Goal: Task Accomplishment & Management: Manage account settings

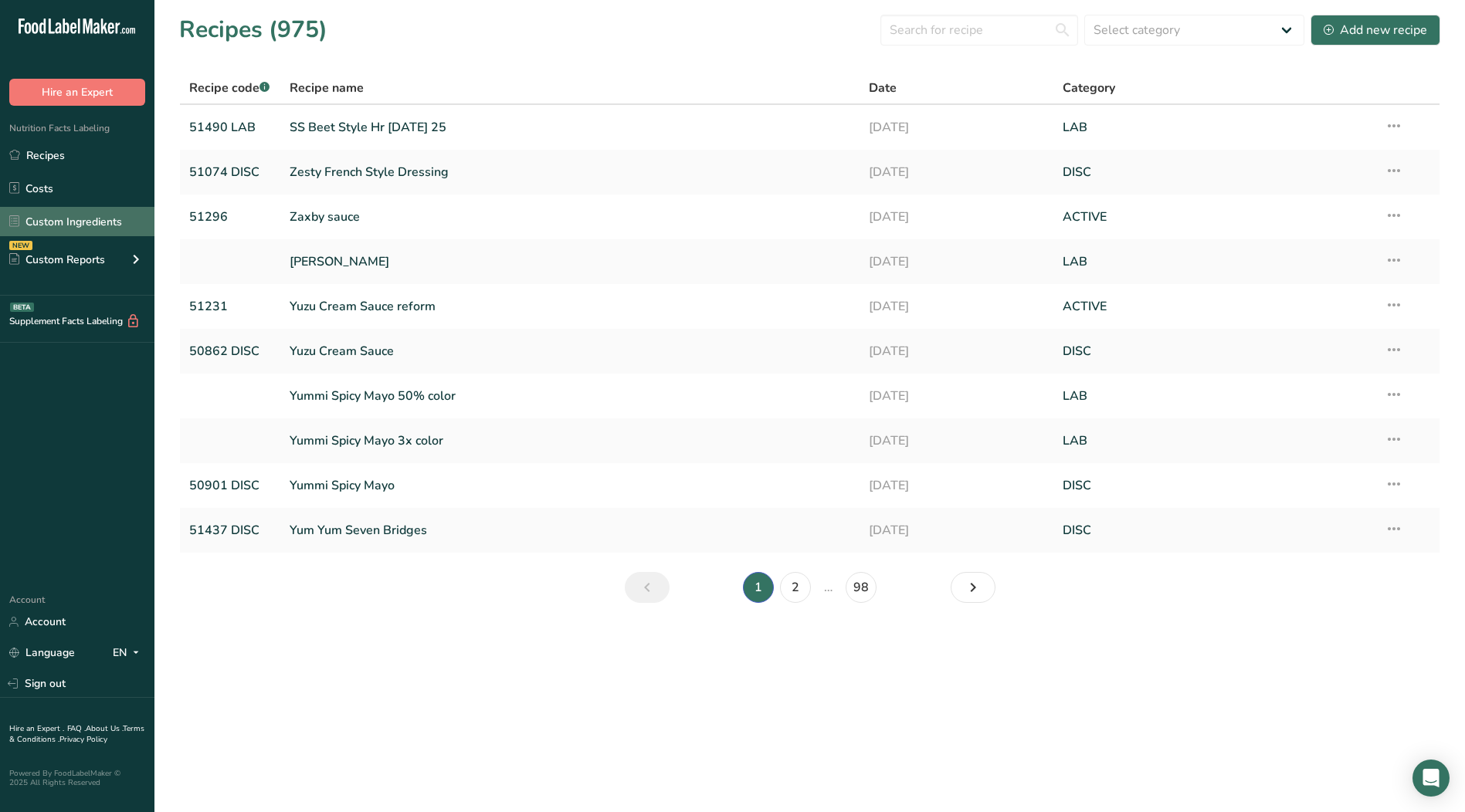
click at [79, 221] on link "Custom Ingredients" at bounding box center [77, 222] width 155 height 30
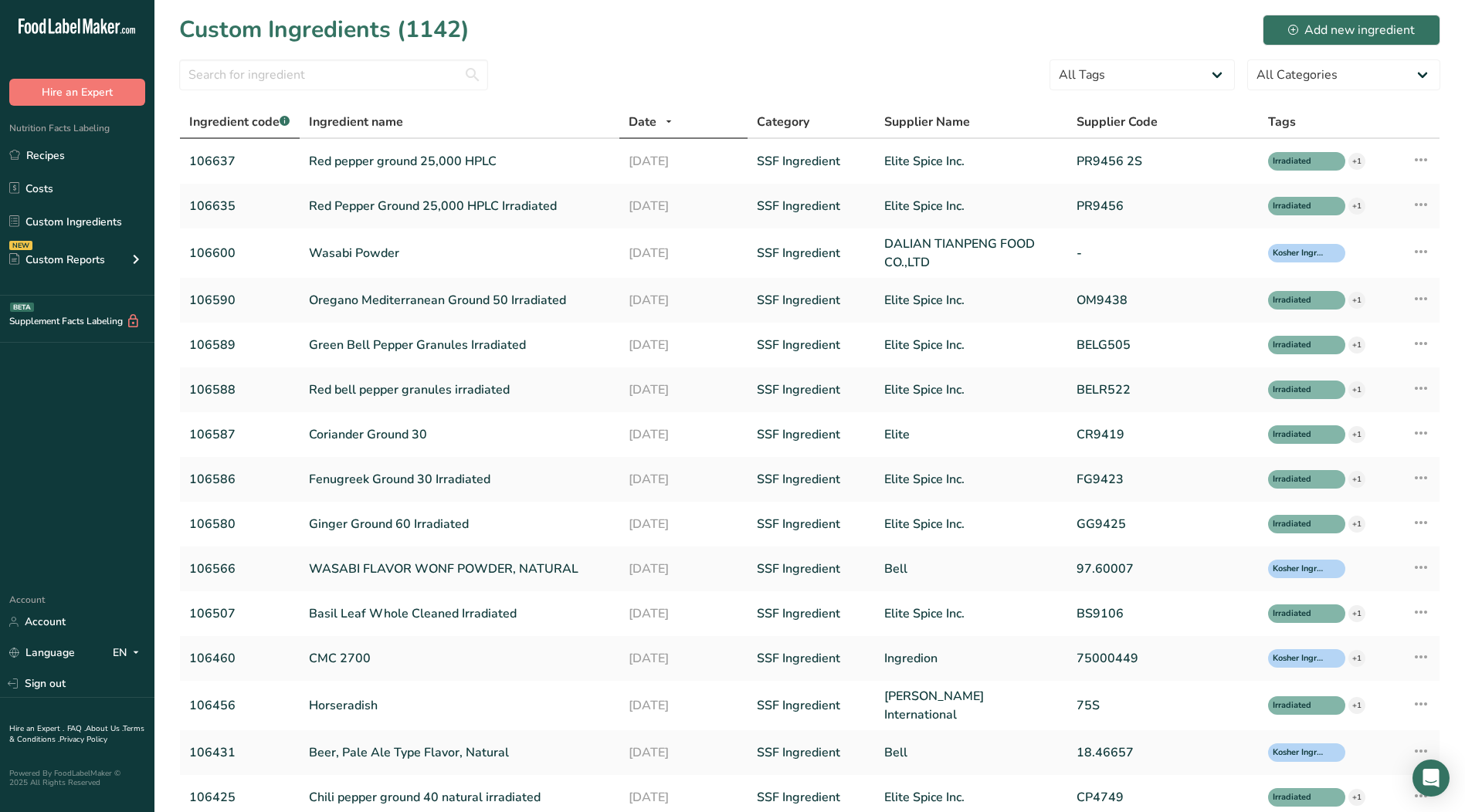
click at [237, 120] on span "Ingredient code .a-a{fill:#347362;}.b-a{fill:#fff;}" at bounding box center [239, 122] width 100 height 17
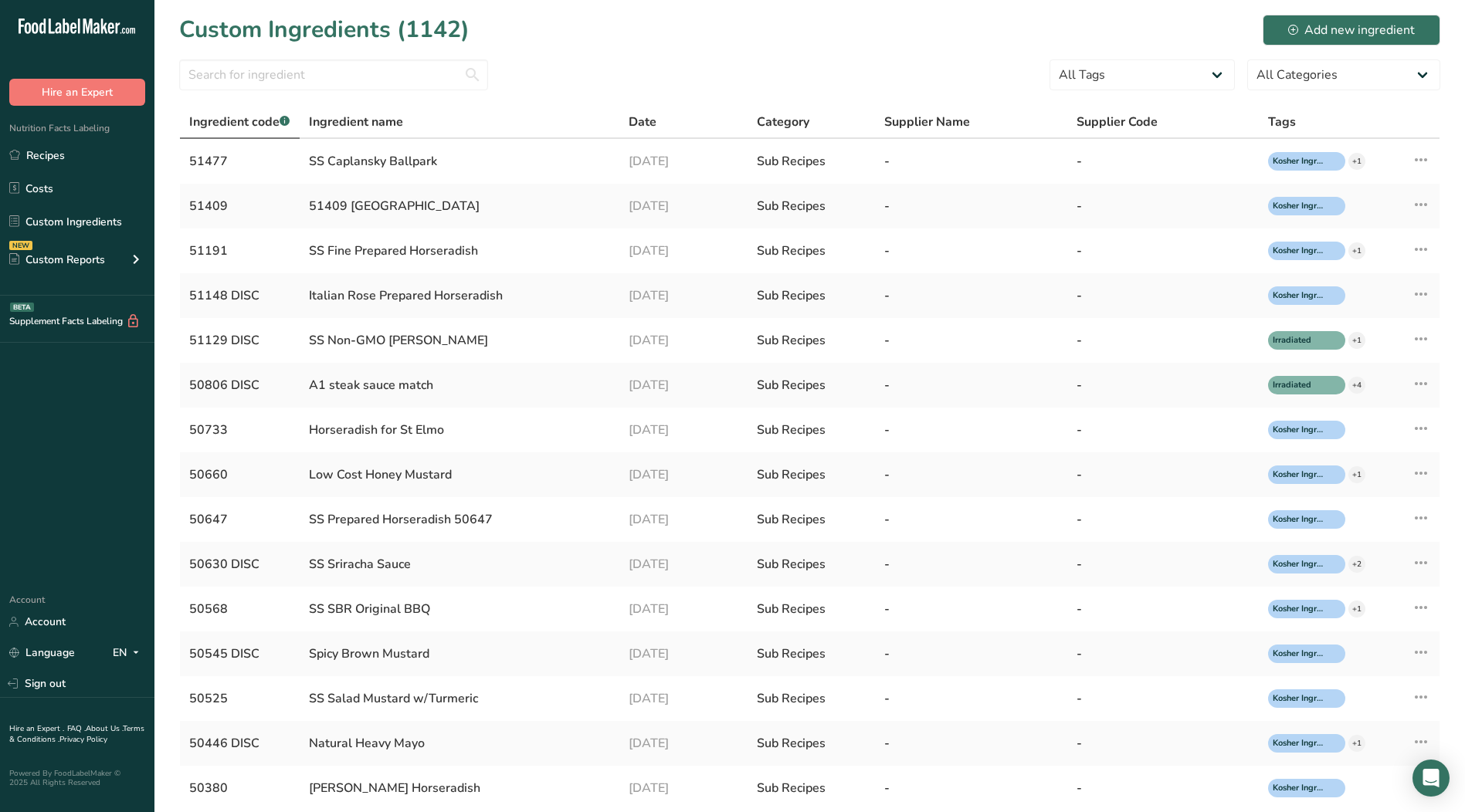
click at [246, 119] on span "Ingredient code .a-a{fill:#347362;}.b-a{fill:#fff;}" at bounding box center [239, 122] width 100 height 17
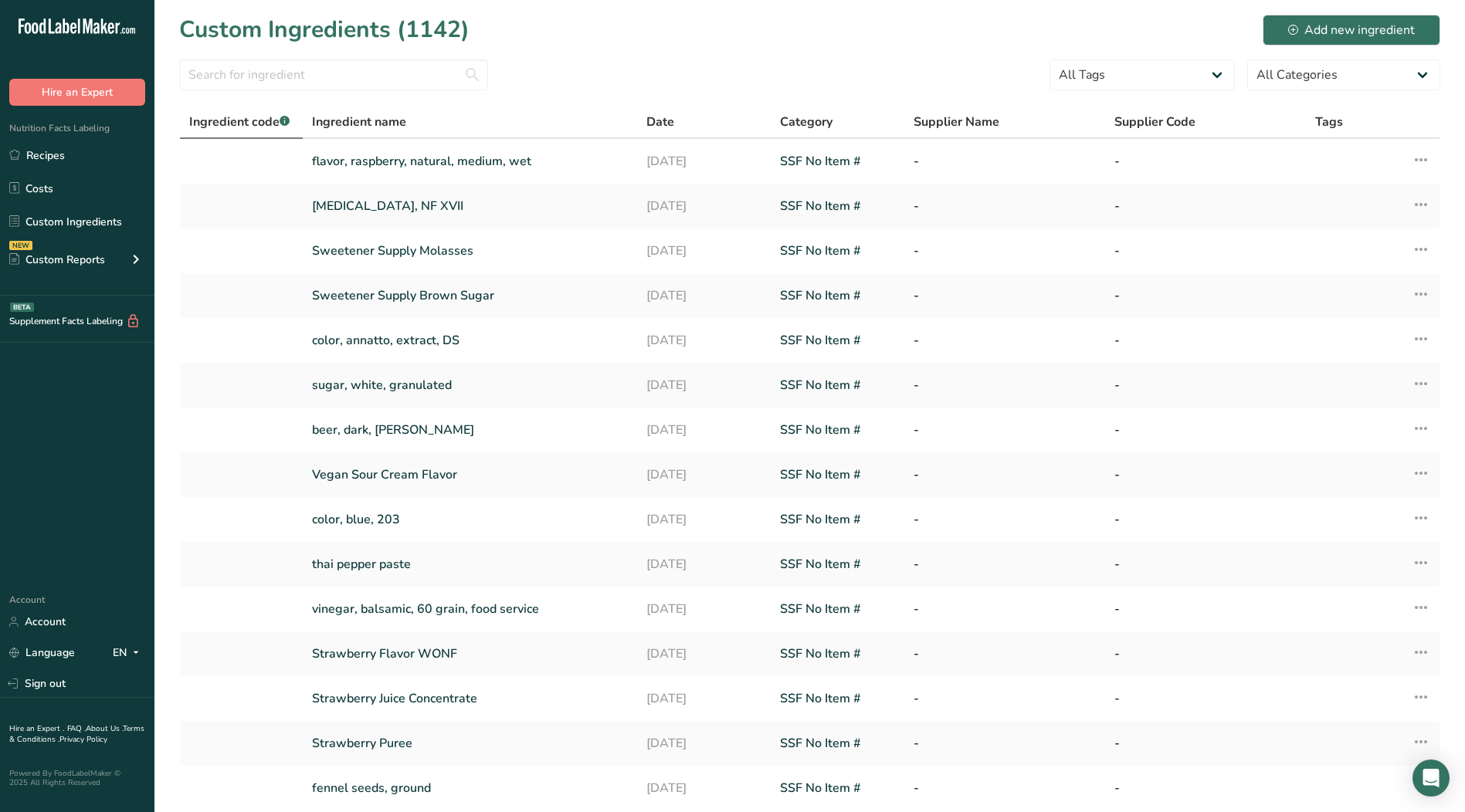
click at [246, 119] on span "Ingredient code .a-a{fill:#347362;}.b-a{fill:#fff;}" at bounding box center [239, 122] width 100 height 17
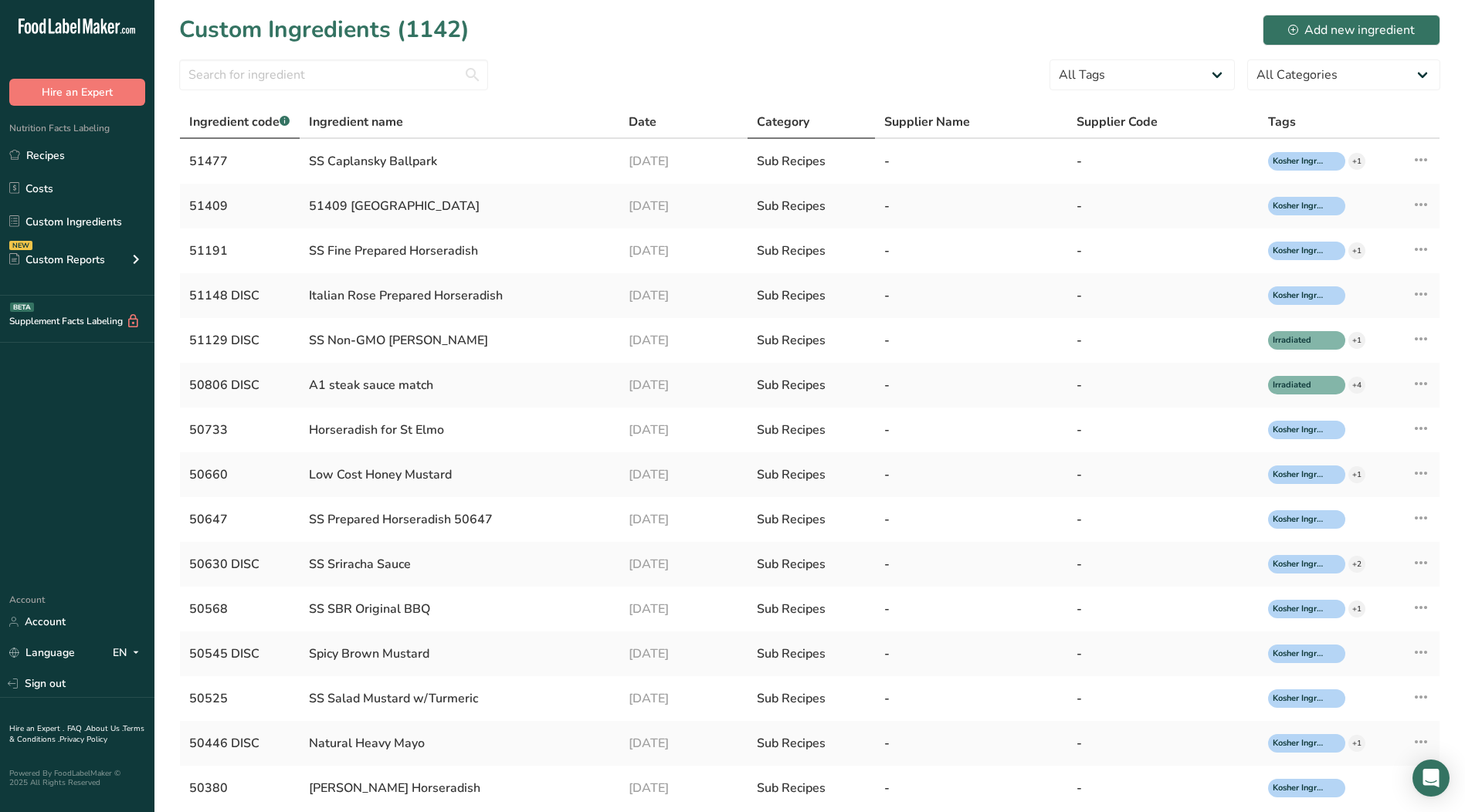
click at [798, 130] on span "Category" at bounding box center [783, 122] width 53 height 19
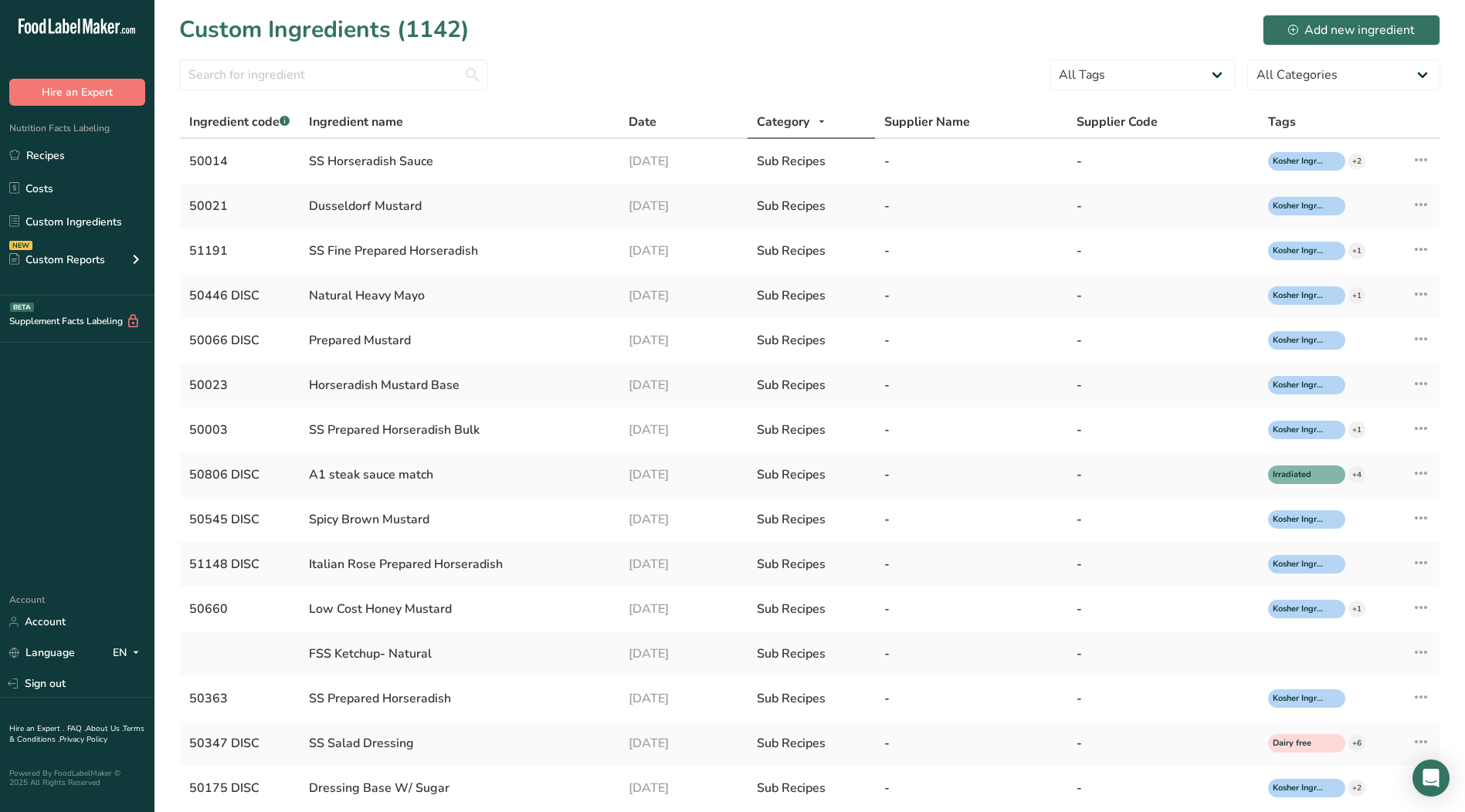
click at [798, 120] on span "Category" at bounding box center [783, 122] width 53 height 19
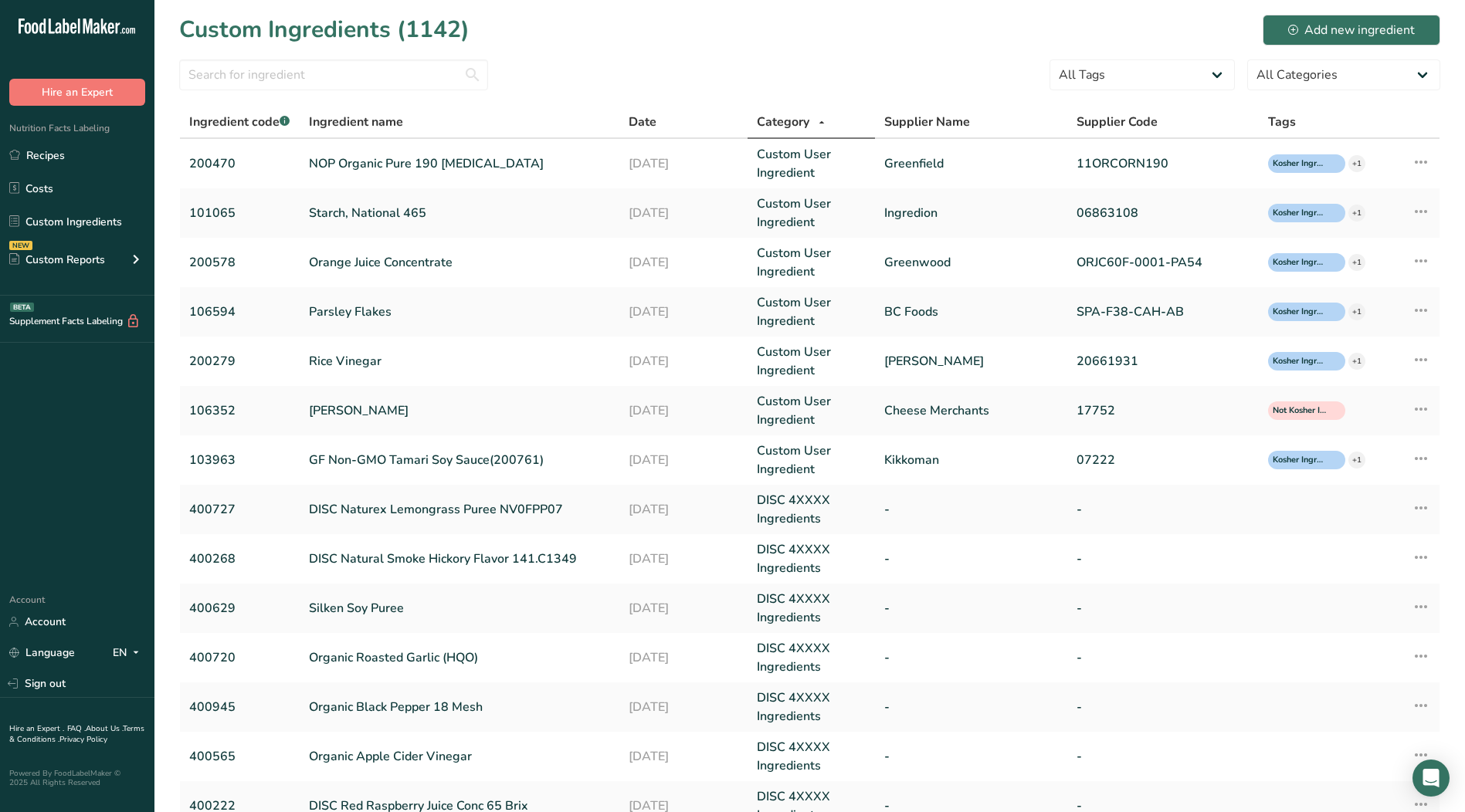
click at [822, 122] on icon at bounding box center [821, 122] width 12 height 19
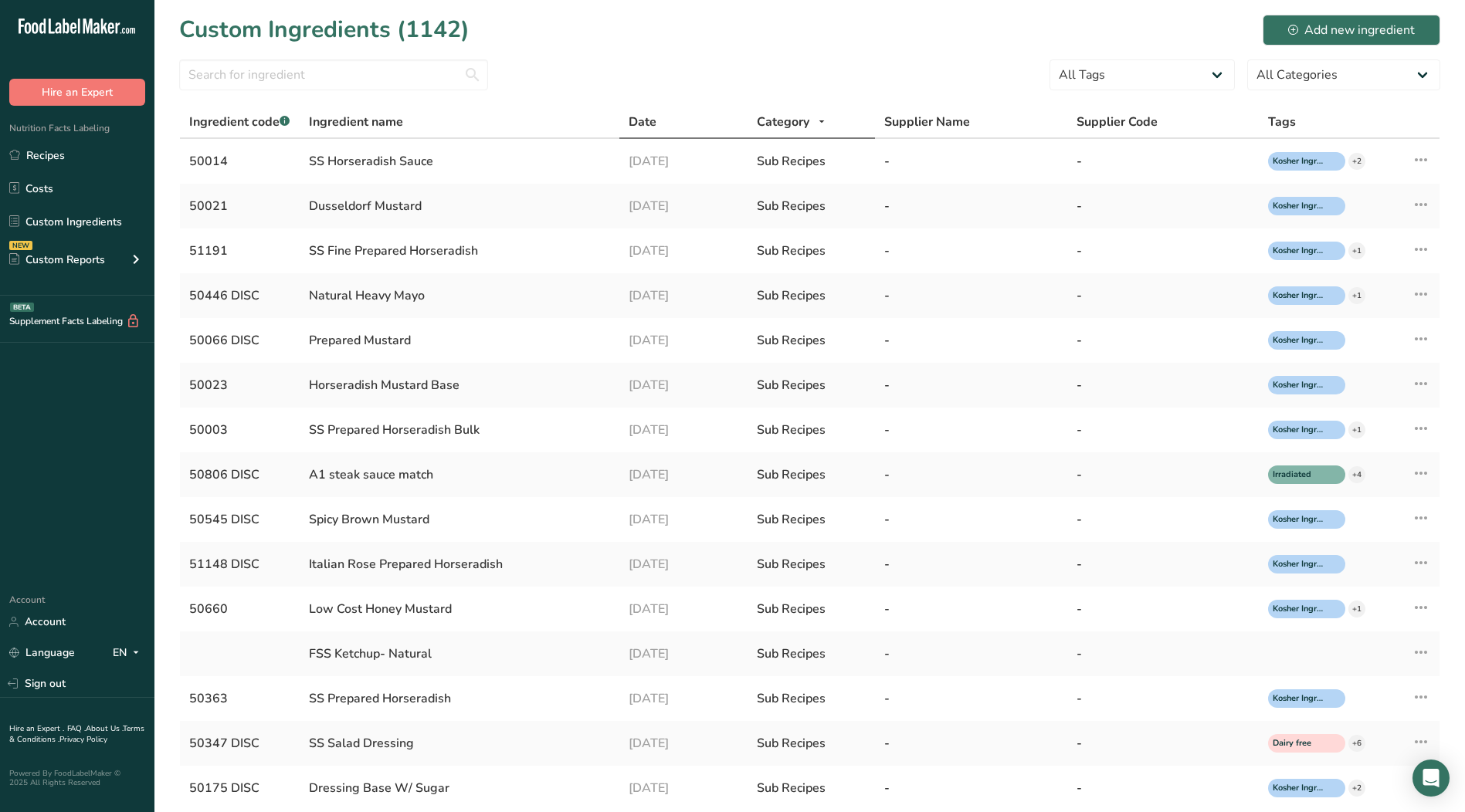
click at [642, 123] on span "Date" at bounding box center [643, 122] width 28 height 19
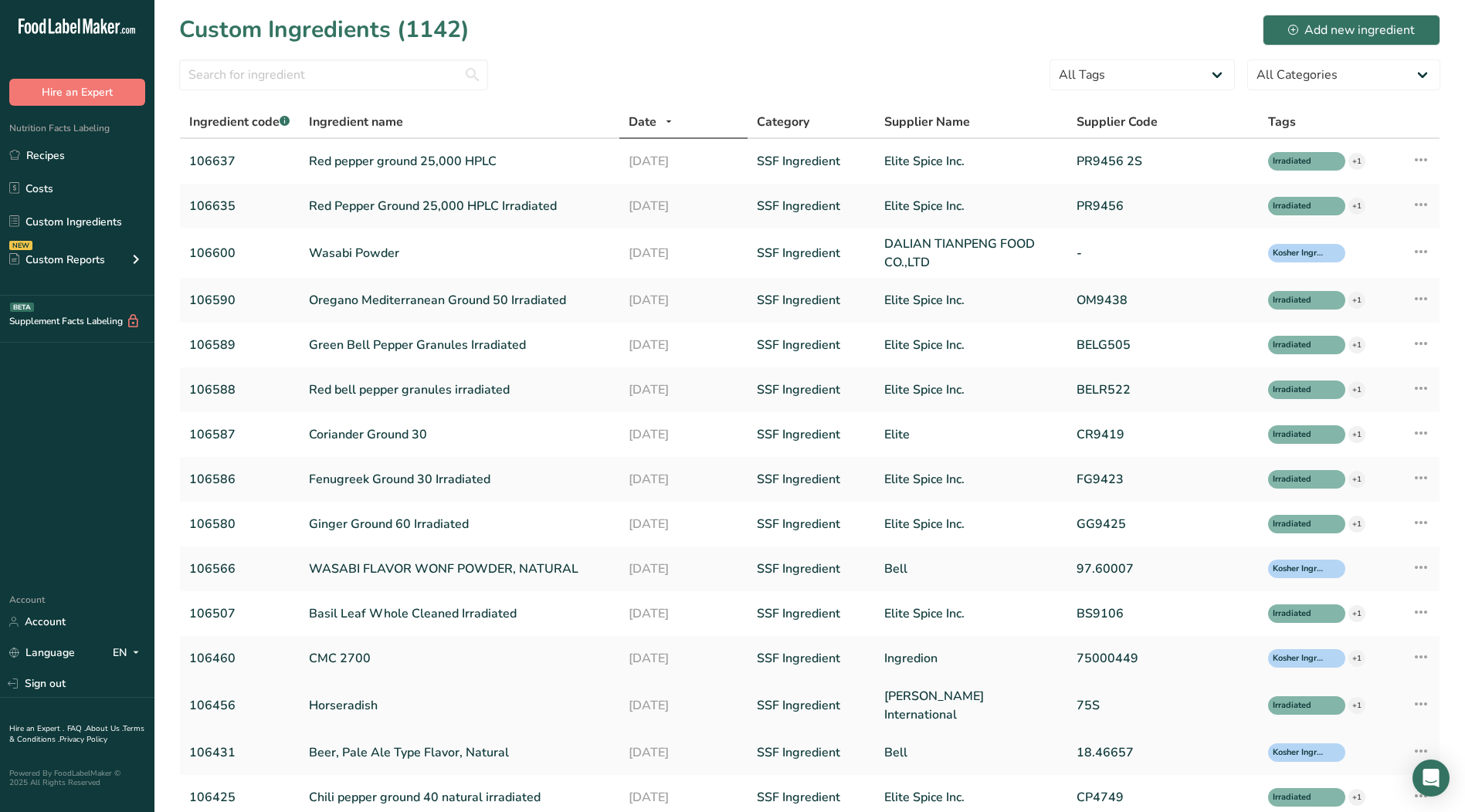
click at [330, 706] on link "Horseradish" at bounding box center [459, 706] width 301 height 19
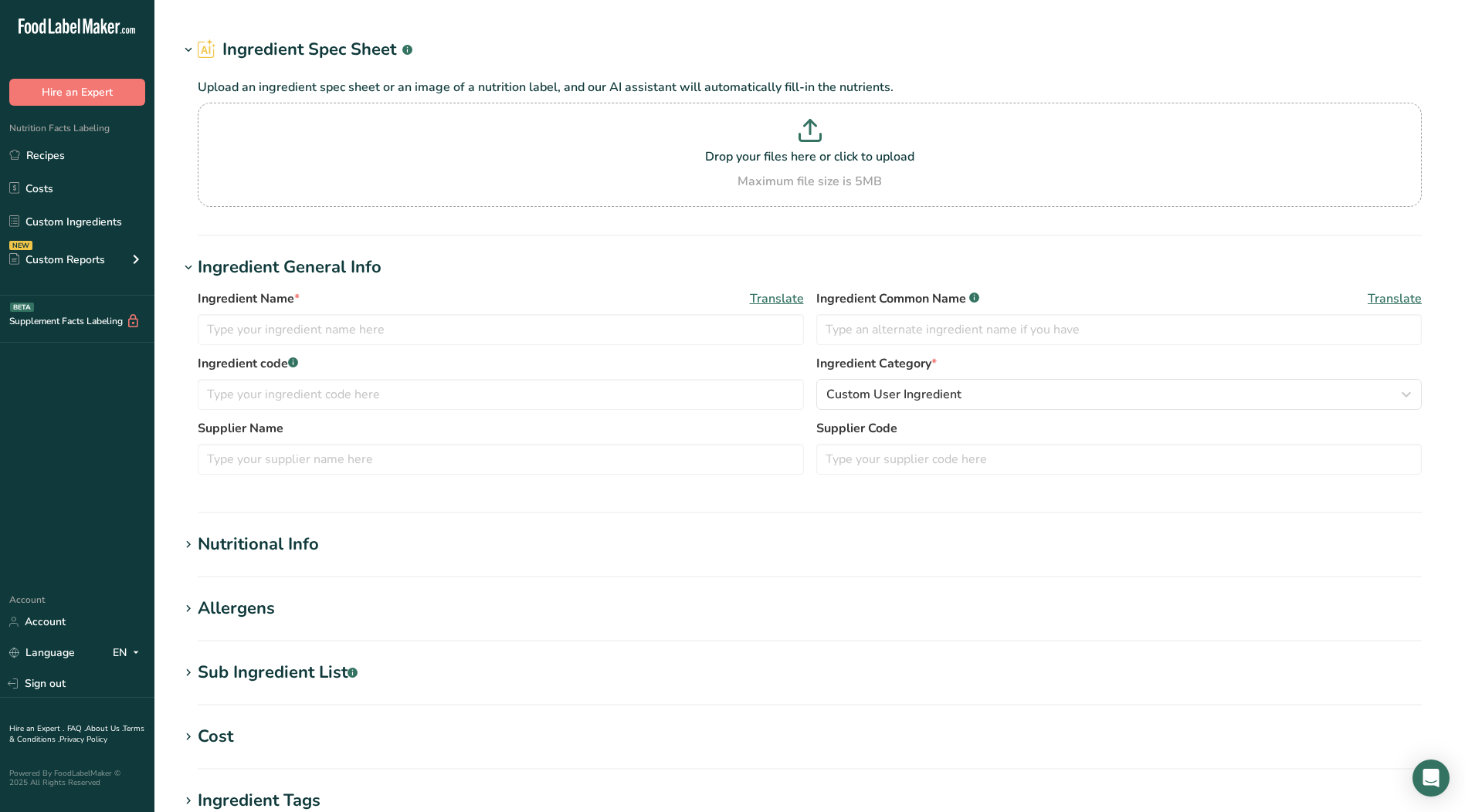
type input "Horseradish"
type input "106456"
type input "[PERSON_NAME] International"
type input "75S"
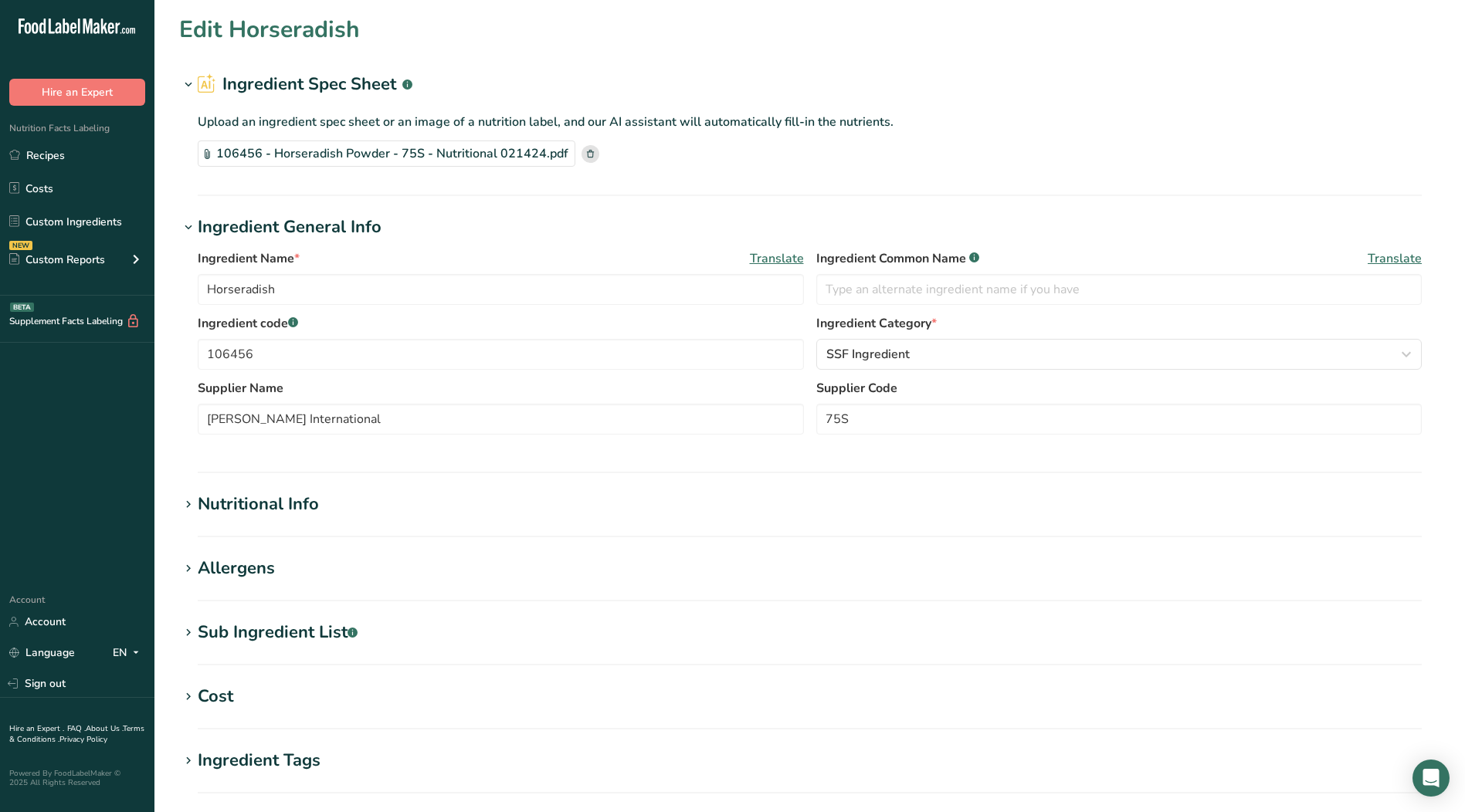
click at [191, 497] on icon at bounding box center [188, 505] width 14 height 21
